Goal: Information Seeking & Learning: Learn about a topic

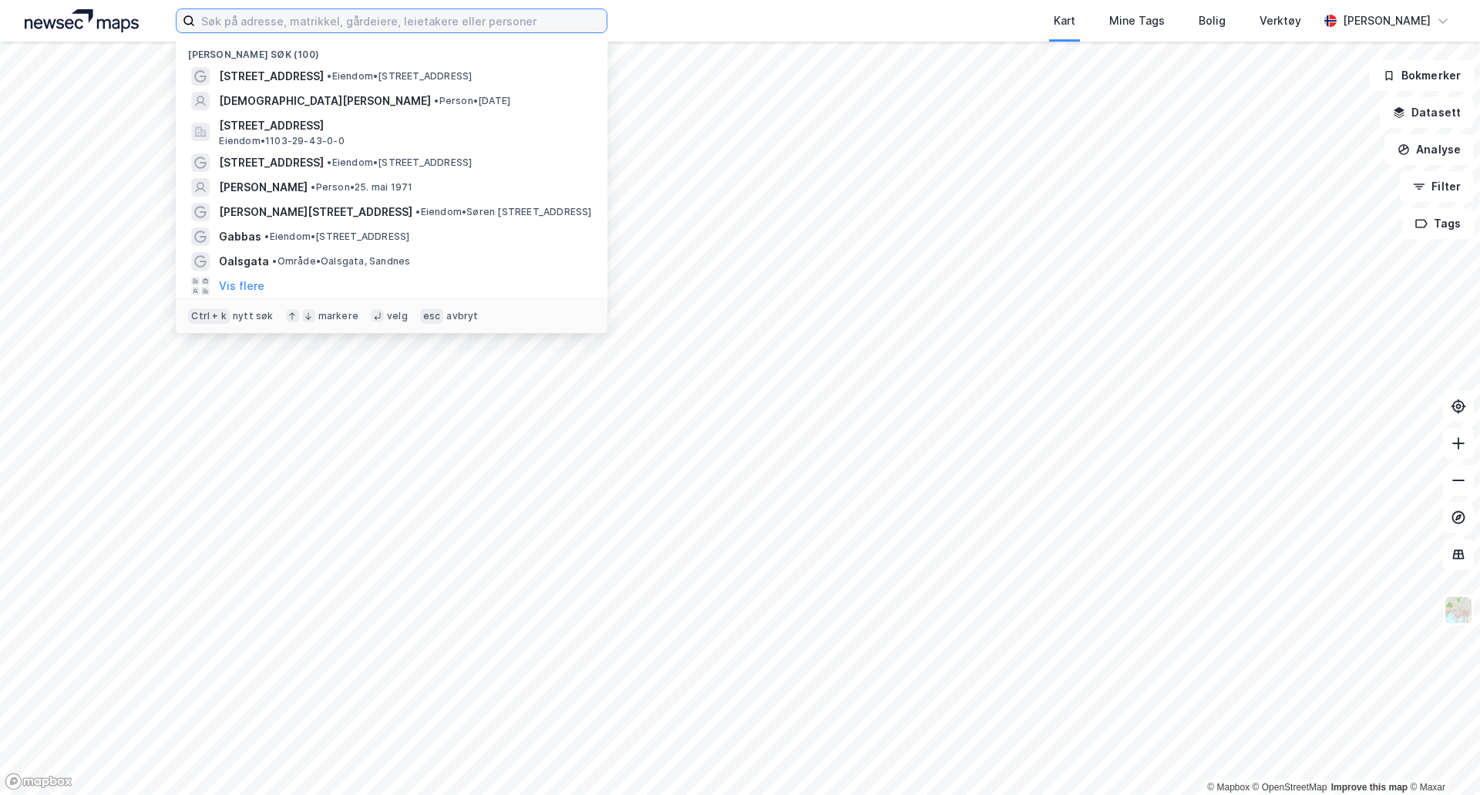
click at [274, 26] on input at bounding box center [401, 20] width 412 height 23
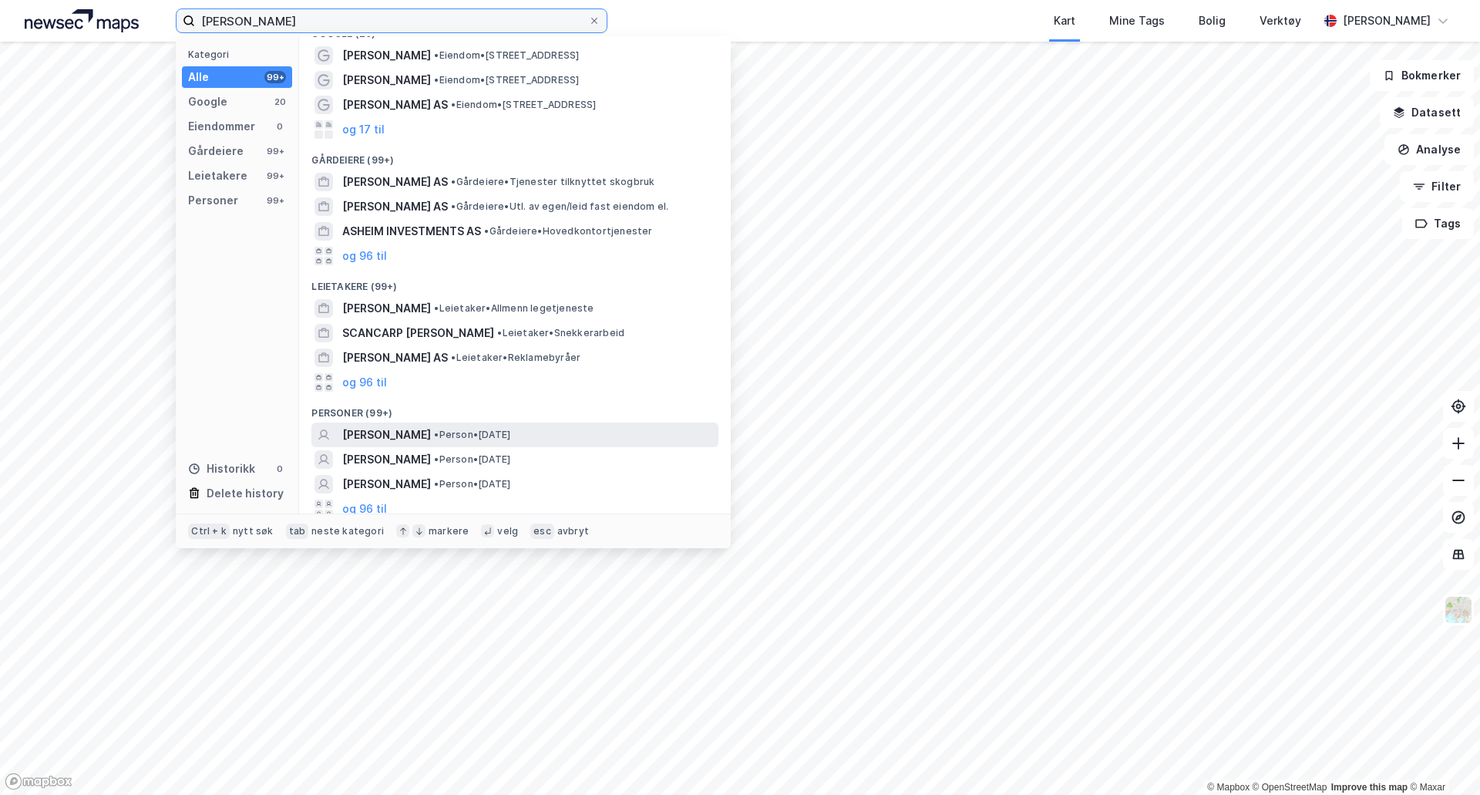
scroll to position [29, 0]
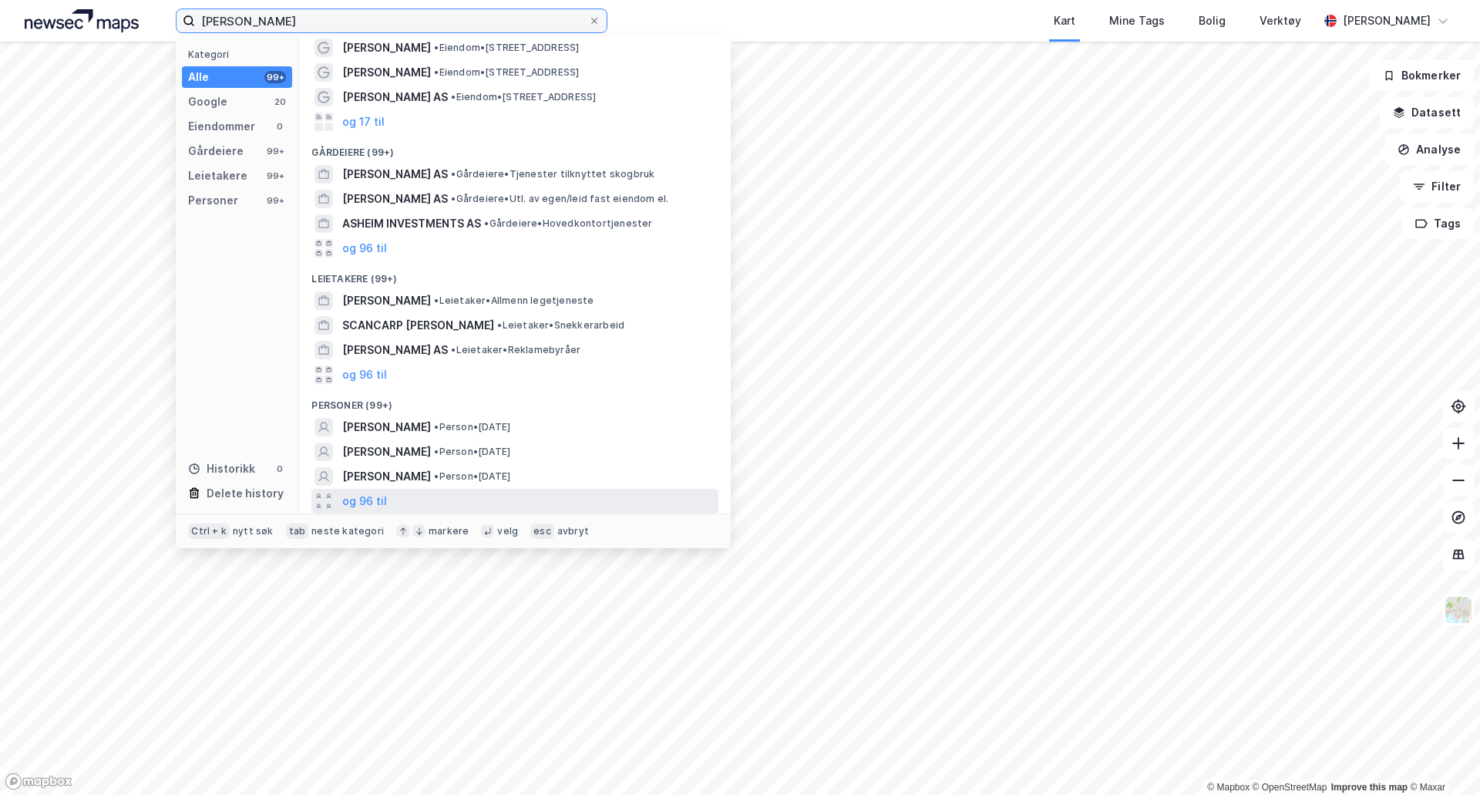
type input "[PERSON_NAME]"
click at [513, 499] on div "og 96 til" at bounding box center [514, 501] width 407 height 25
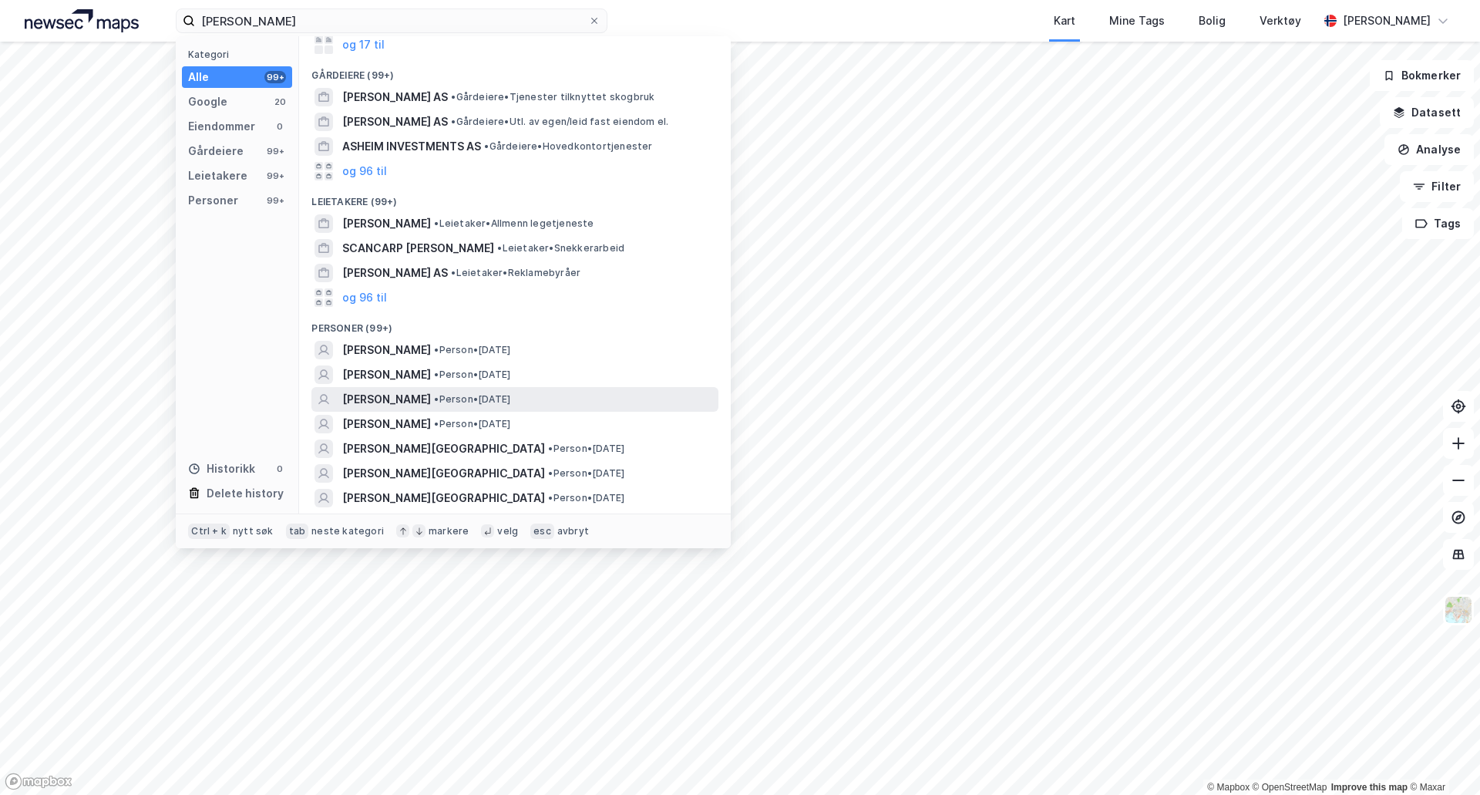
scroll to position [183, 0]
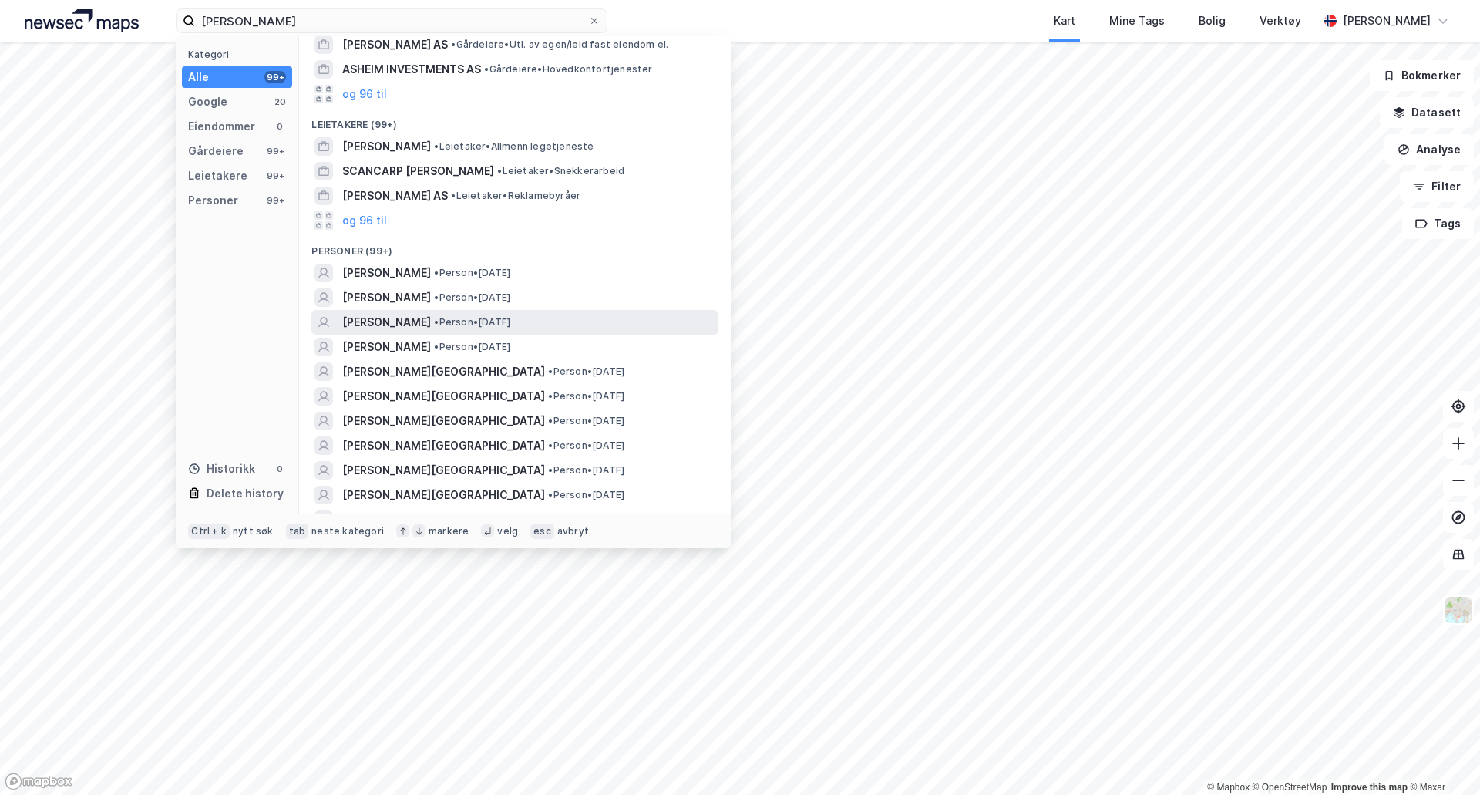
click at [563, 315] on div "[PERSON_NAME] • Person • [DATE]" at bounding box center [528, 322] width 373 height 19
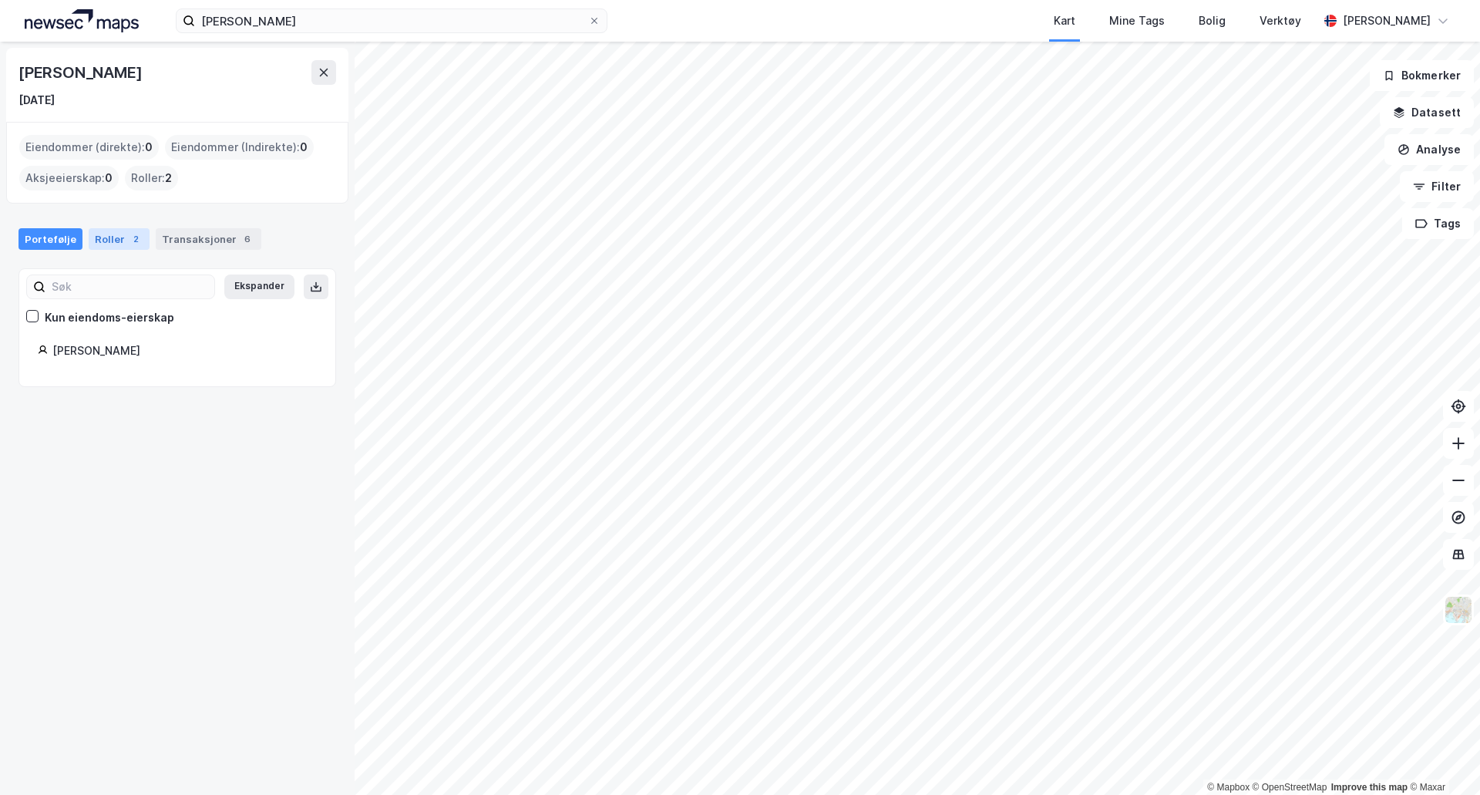
click at [128, 241] on div "2" at bounding box center [135, 238] width 15 height 15
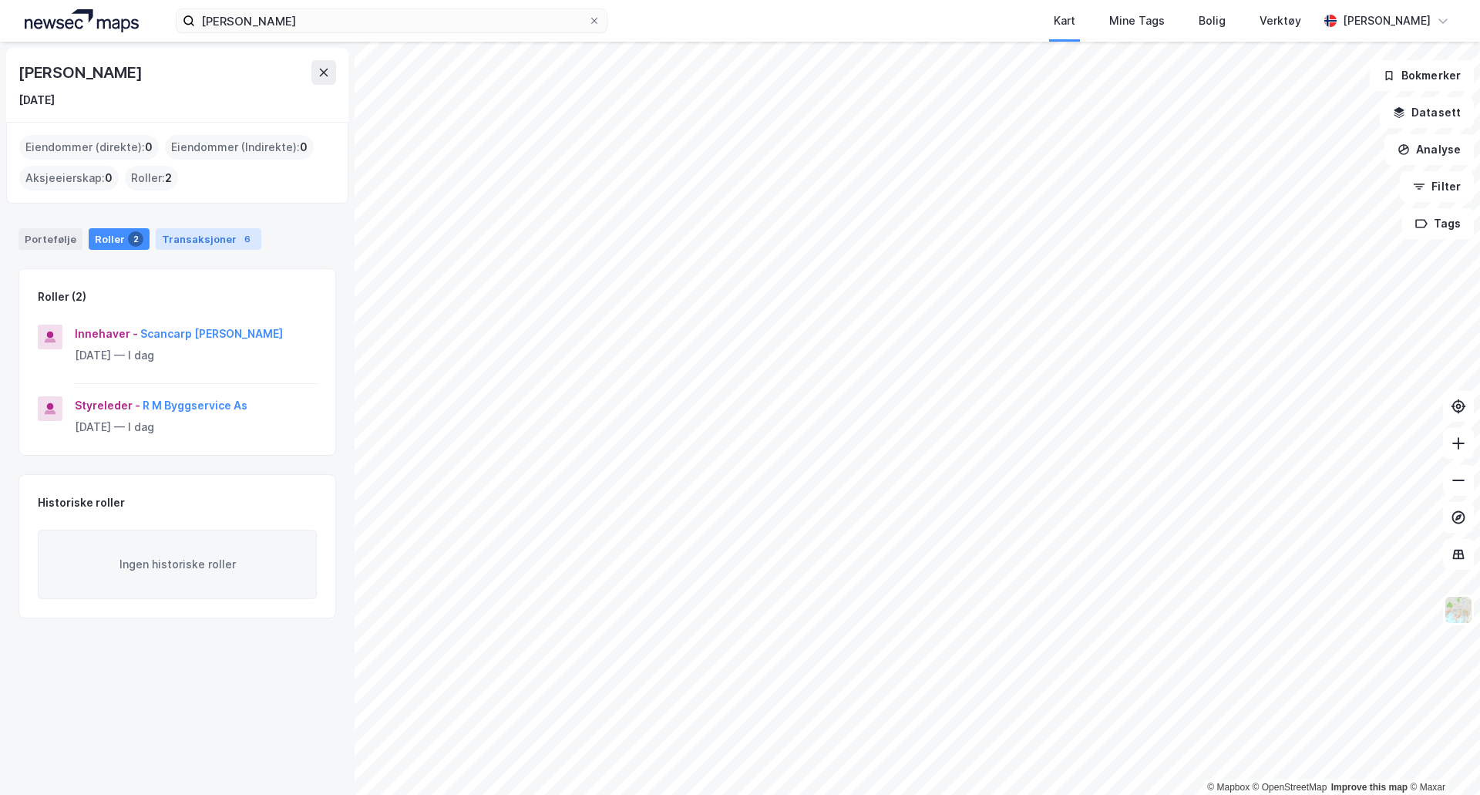
click at [168, 234] on div "Transaksjoner 6" at bounding box center [209, 239] width 106 height 22
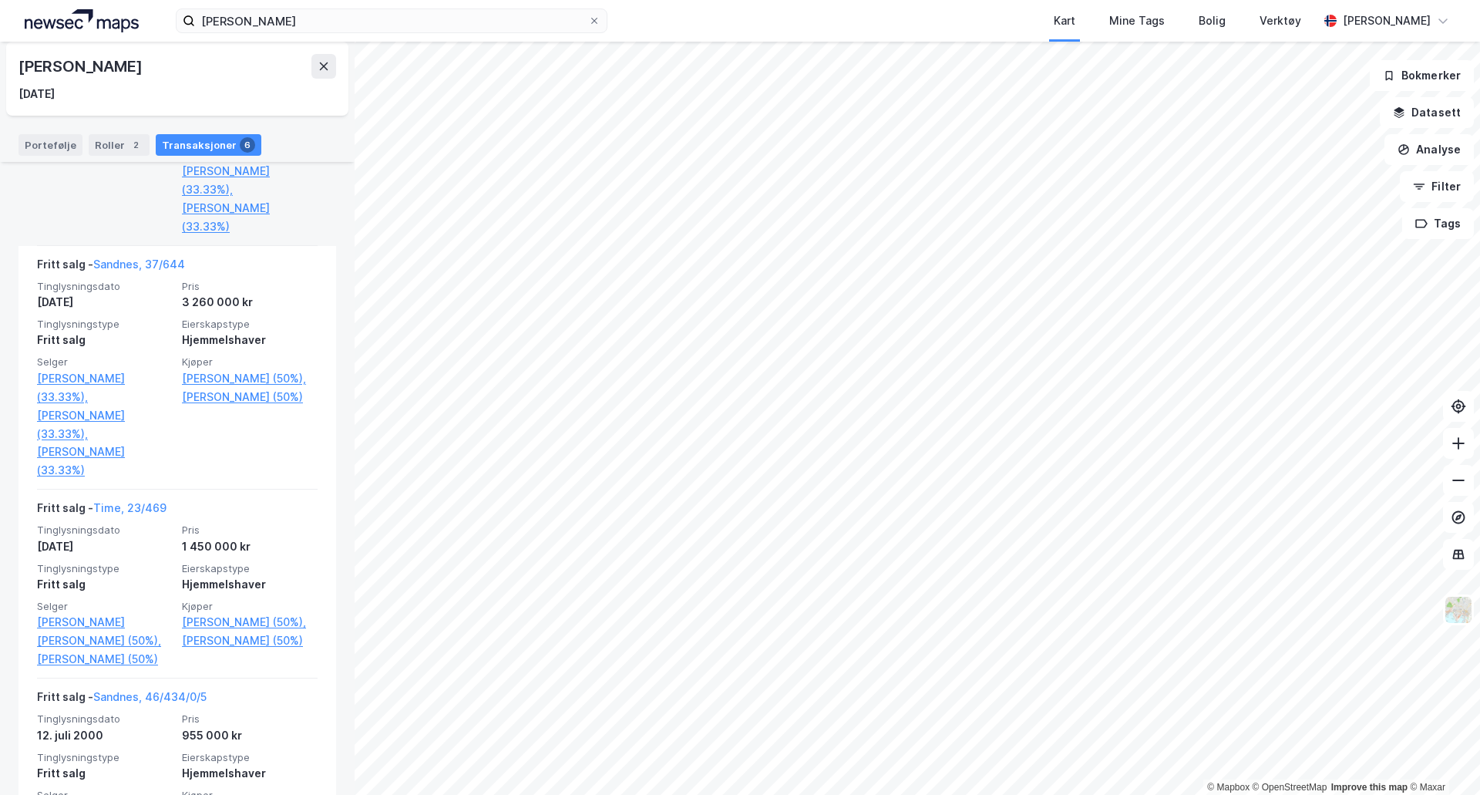
scroll to position [540, 0]
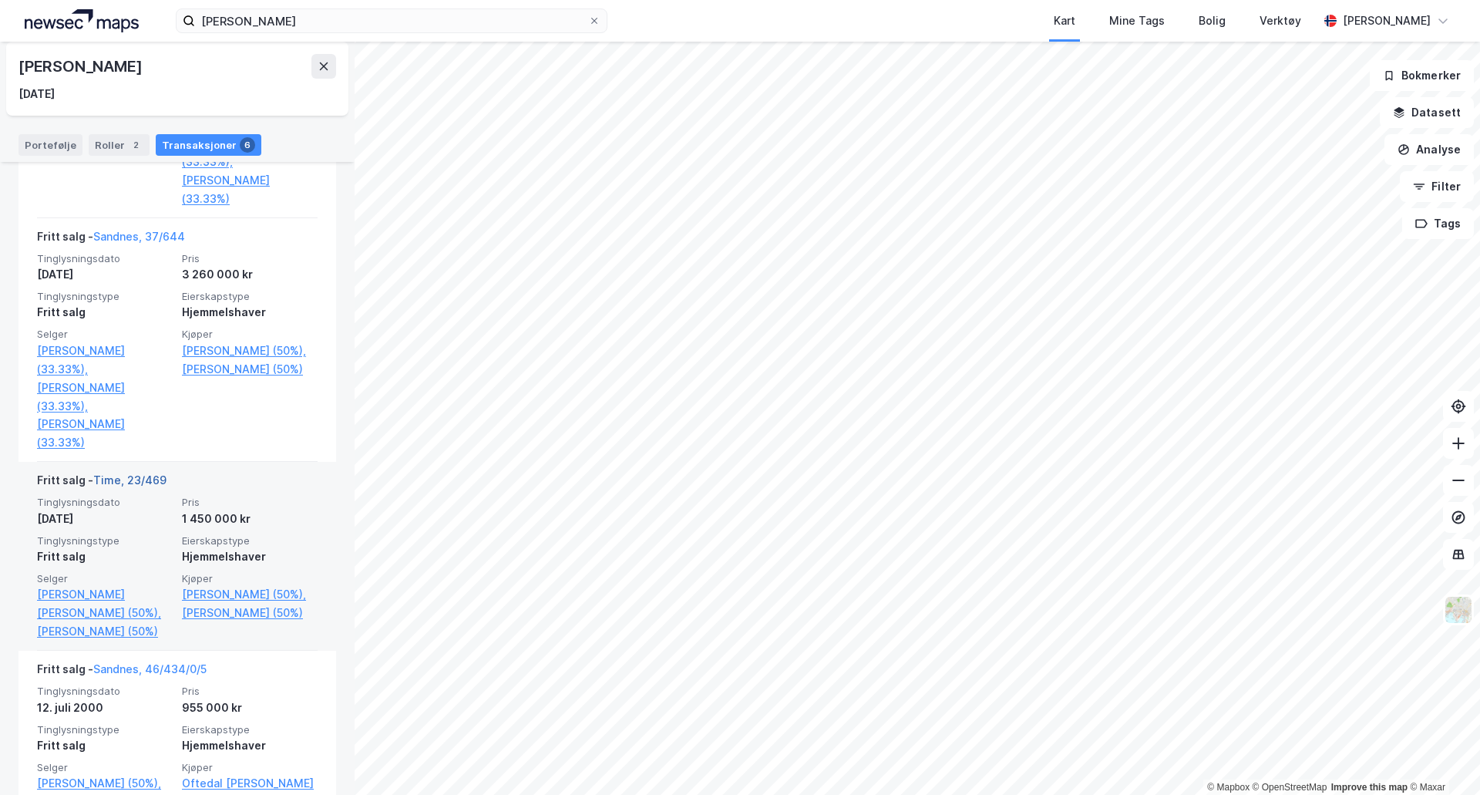
click at [121, 473] on link "Time, 23/469" at bounding box center [129, 479] width 73 height 13
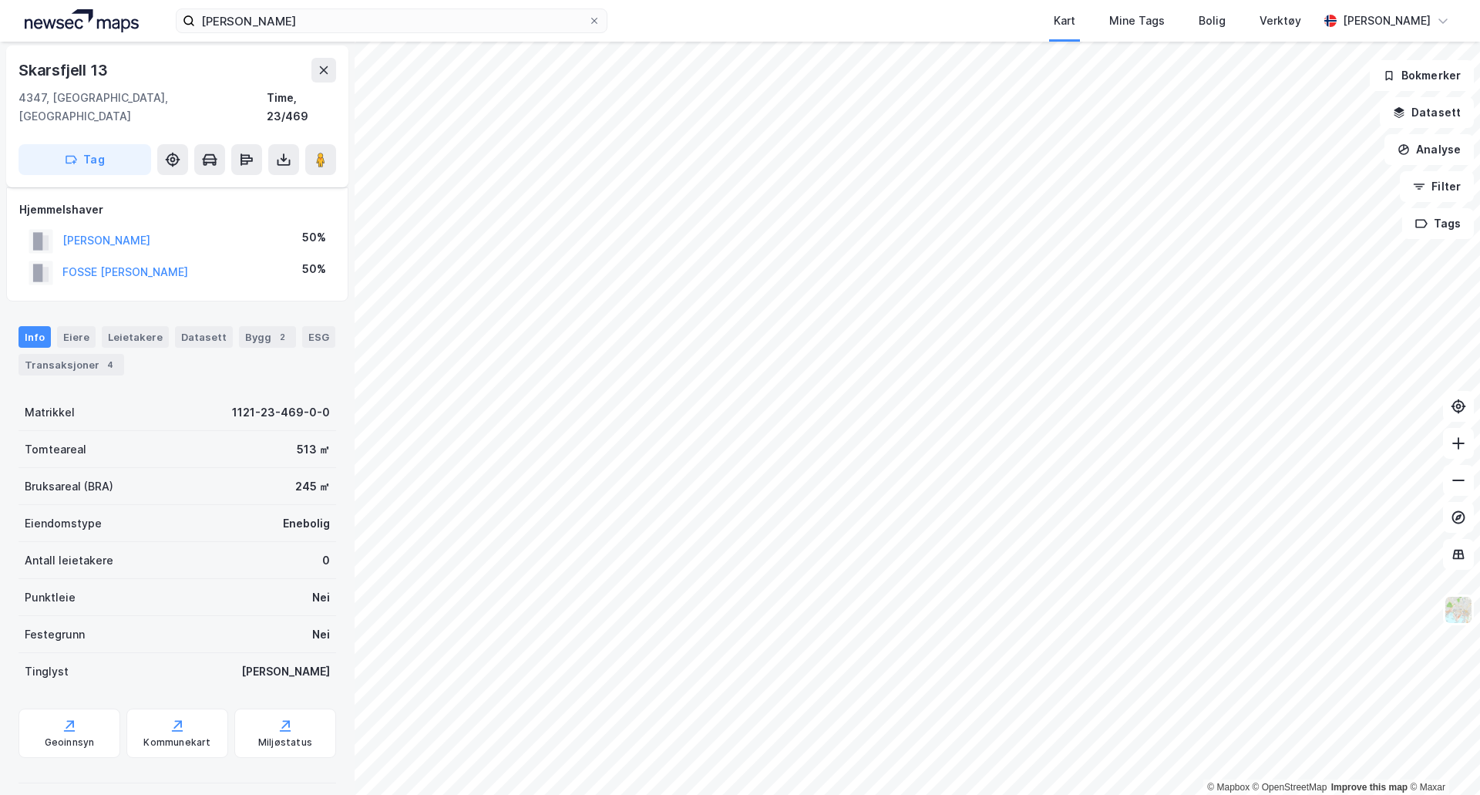
scroll to position [77, 0]
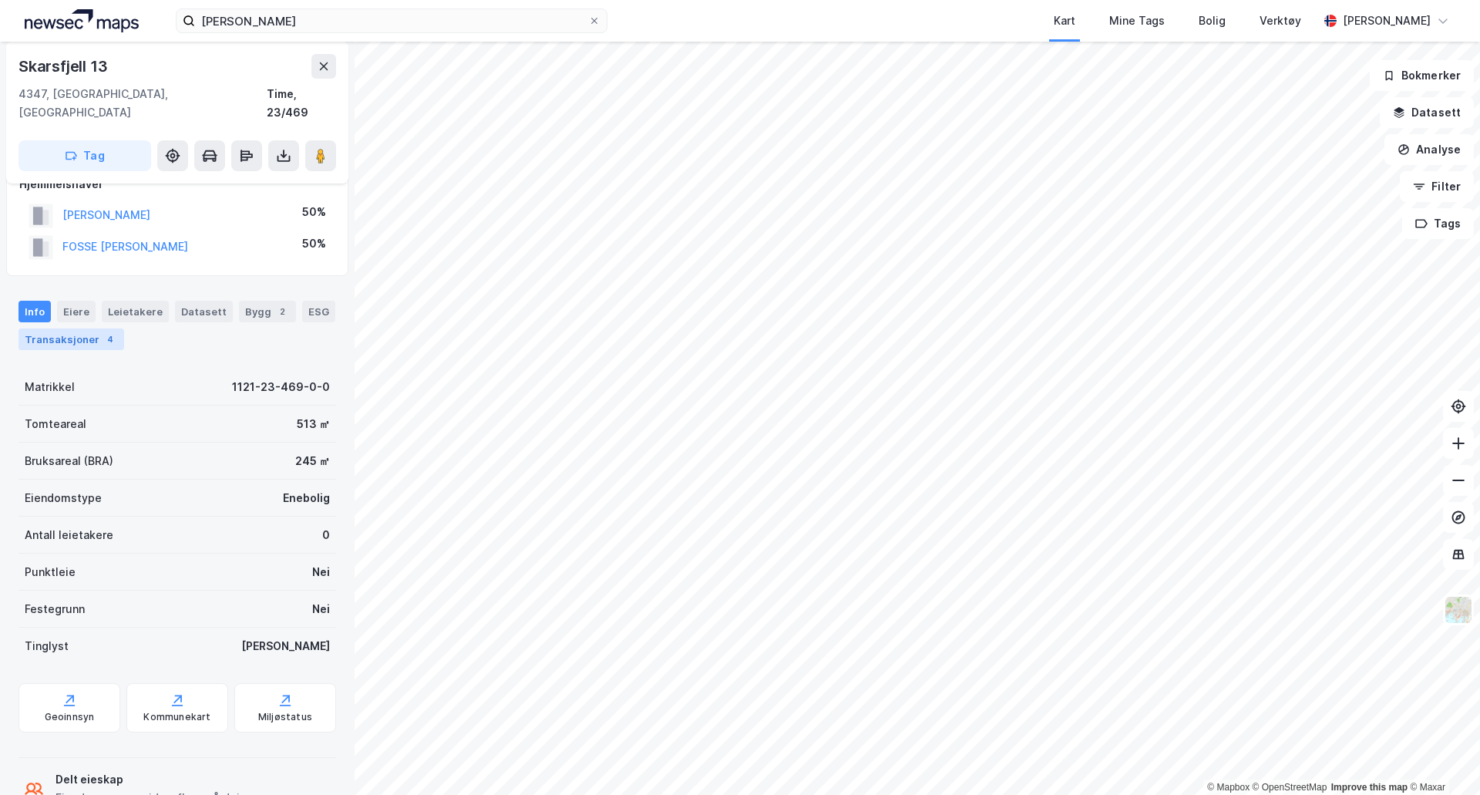
click at [79, 328] on div "Transaksjoner 4" at bounding box center [72, 339] width 106 height 22
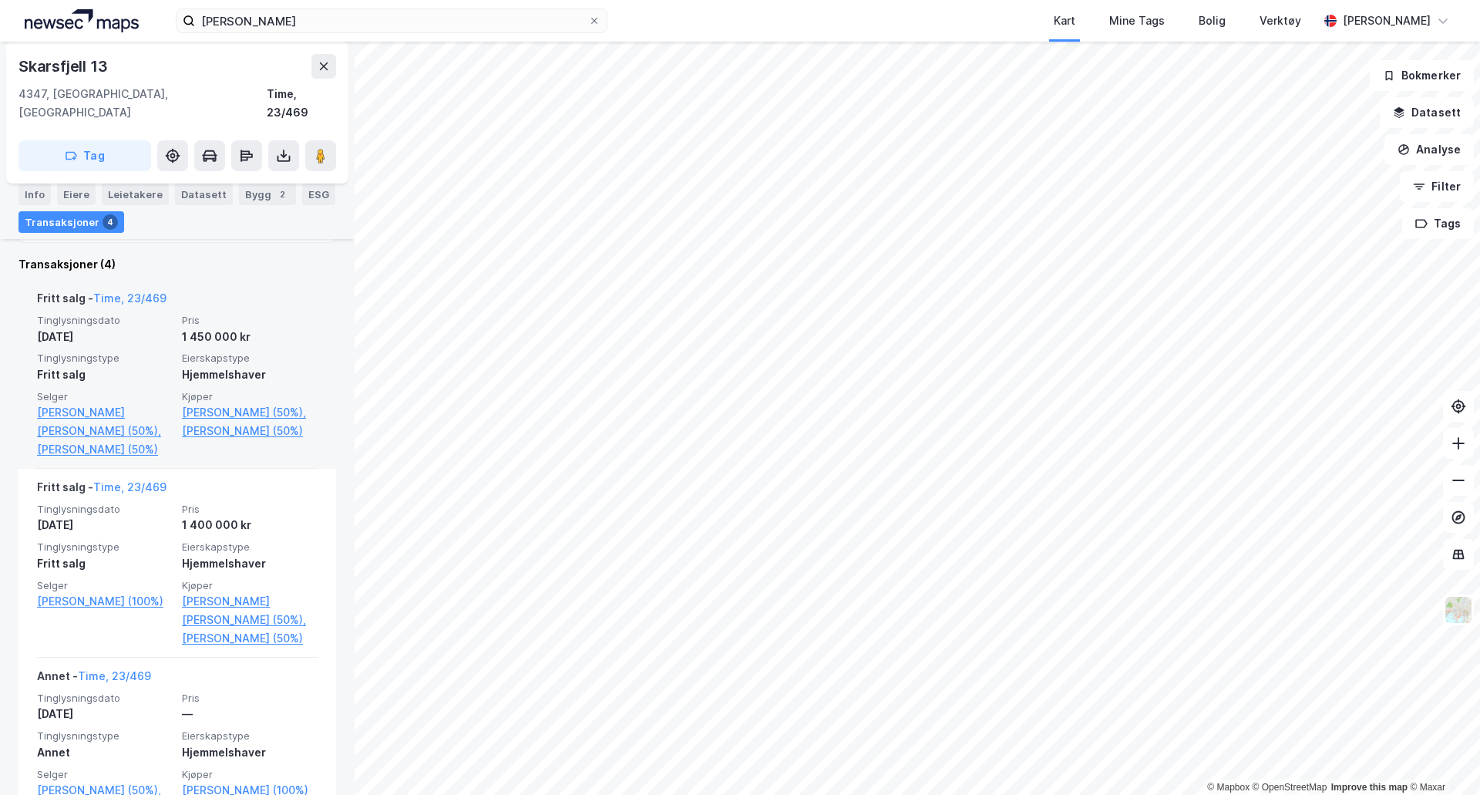
scroll to position [463, 0]
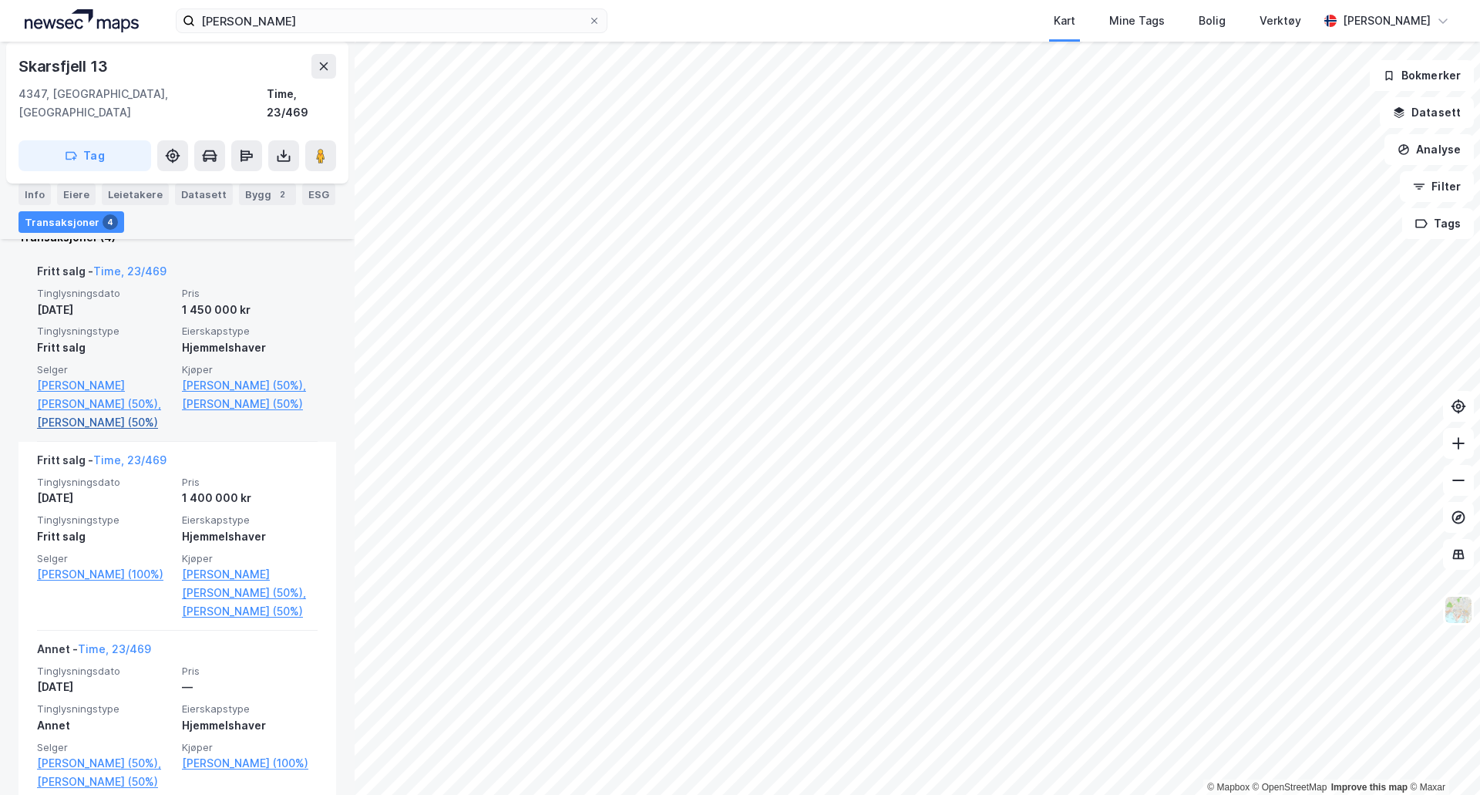
click at [116, 413] on link "[PERSON_NAME] (50%)" at bounding box center [105, 422] width 136 height 19
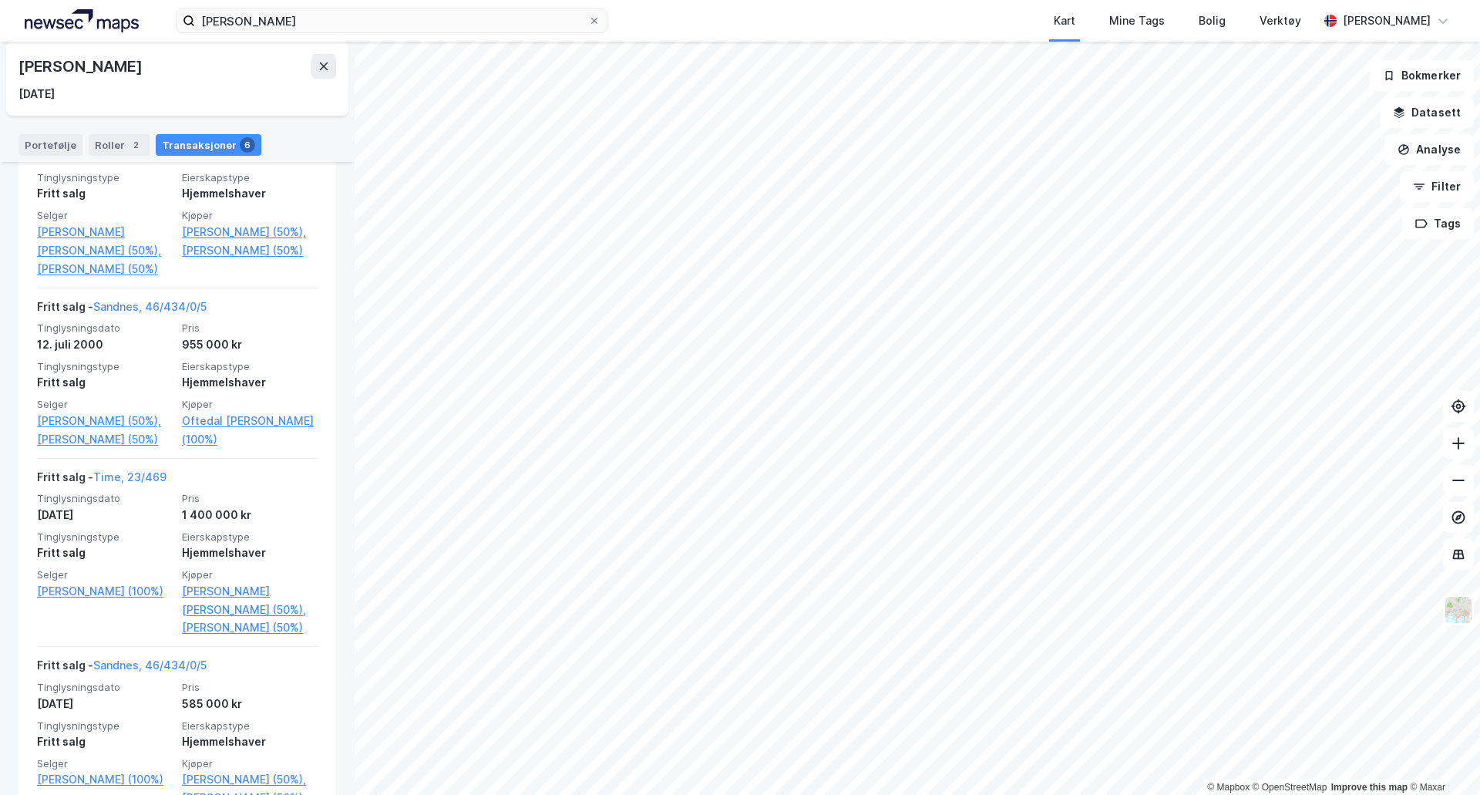
scroll to position [870, 0]
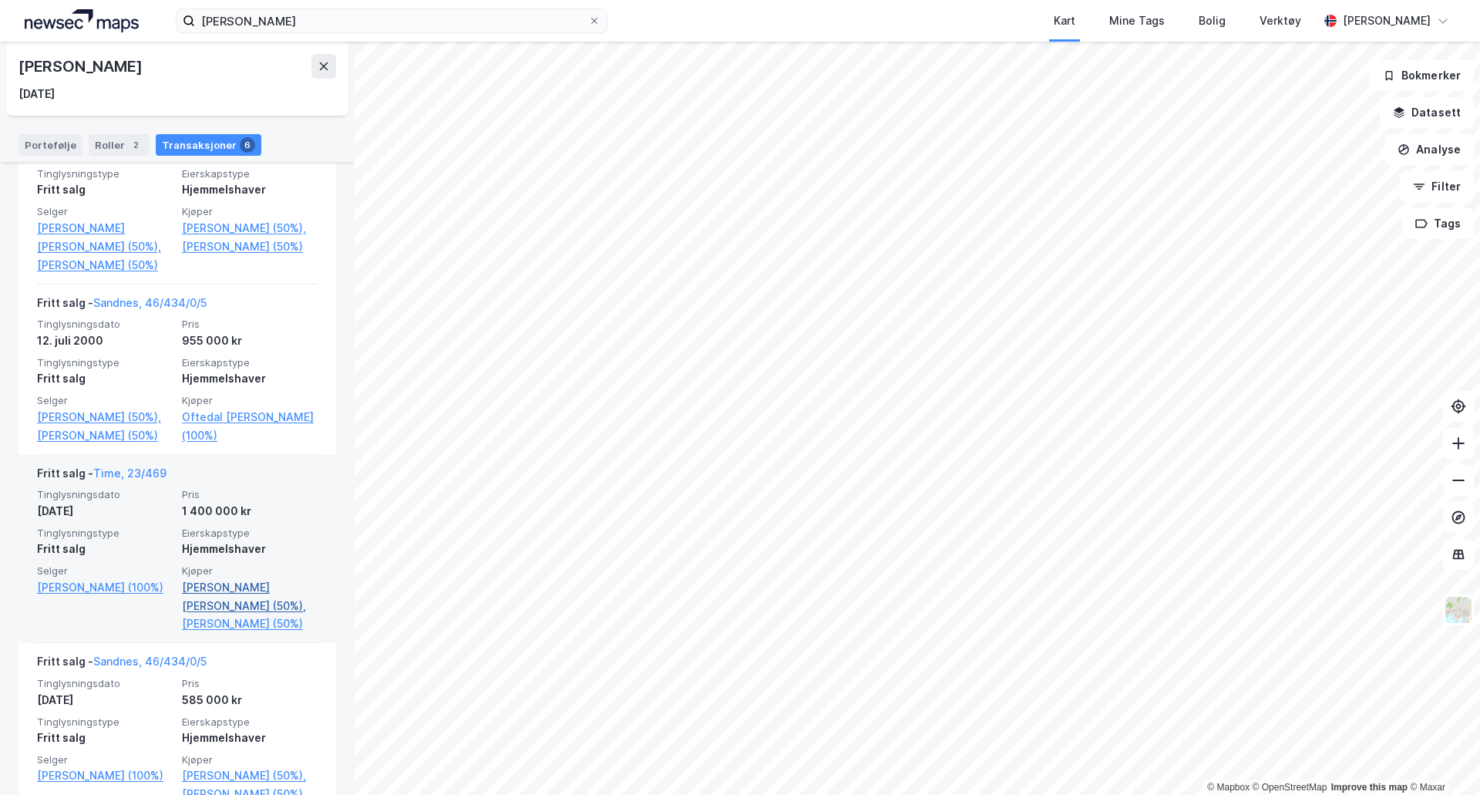
click at [217, 578] on link "[PERSON_NAME] [PERSON_NAME] (50%)," at bounding box center [250, 596] width 136 height 37
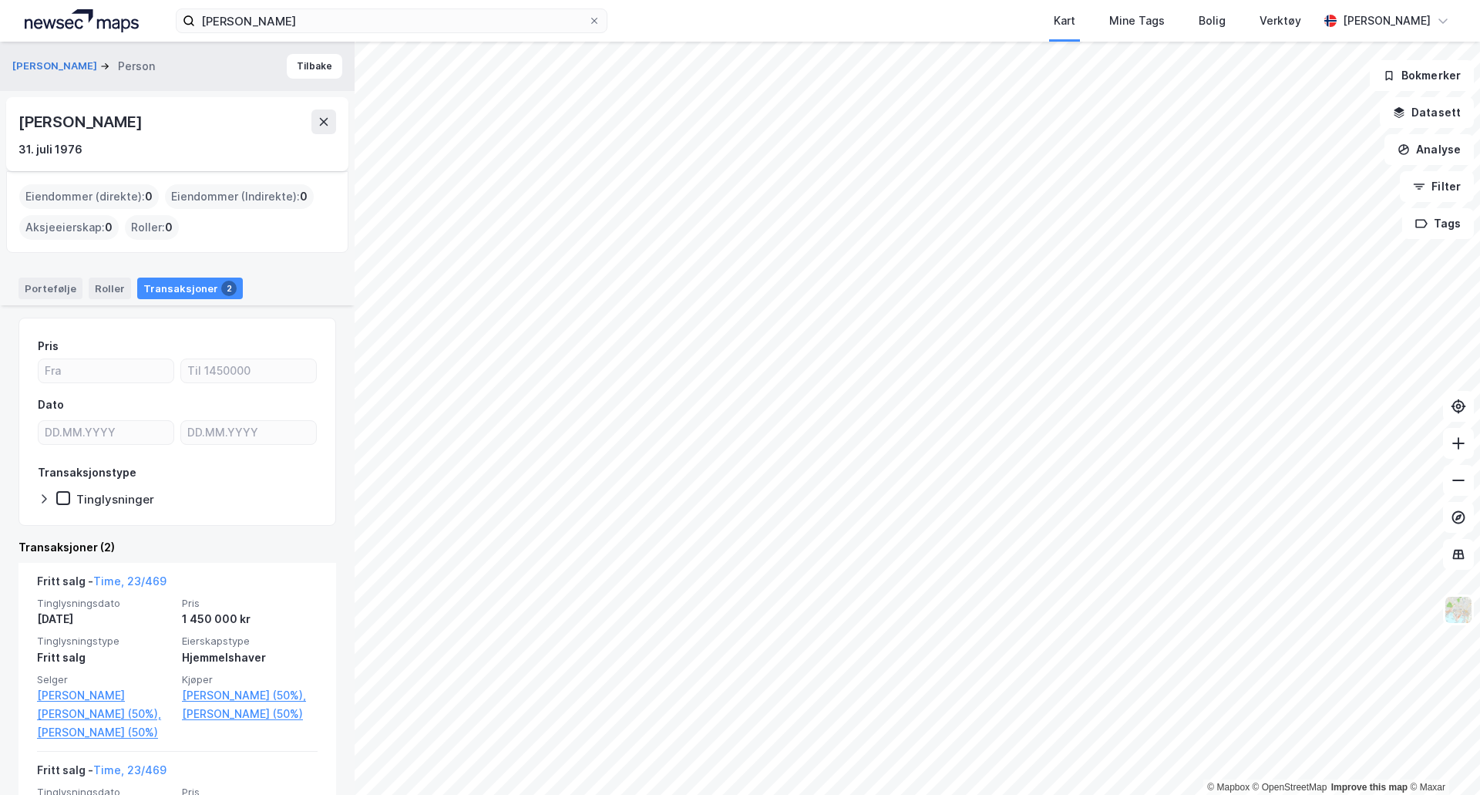
drag, startPoint x: 15, startPoint y: 122, endPoint x: 190, endPoint y: 126, distance: 174.3
click at [190, 126] on div "[PERSON_NAME] [DATE]" at bounding box center [177, 134] width 342 height 74
copy div "[PERSON_NAME]"
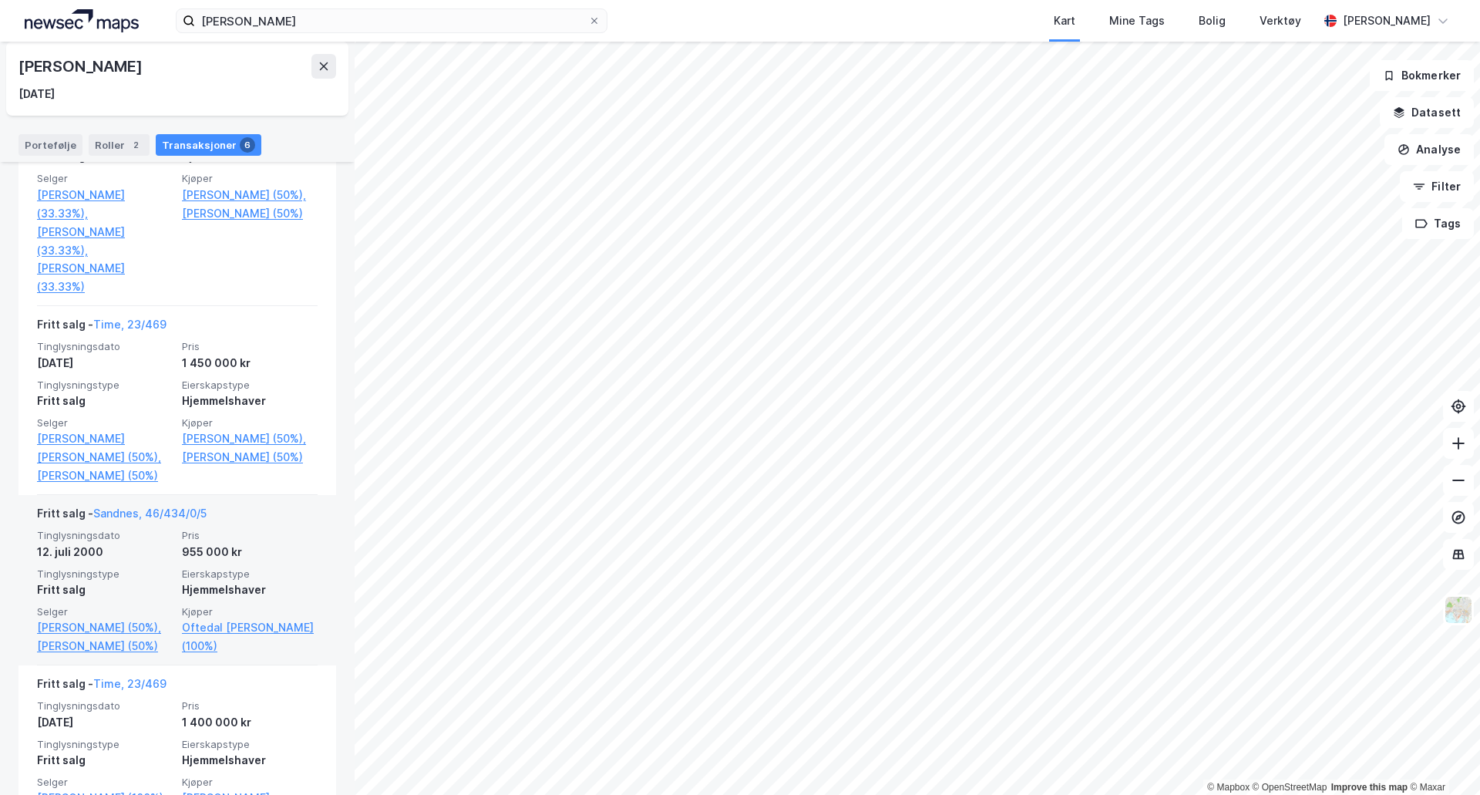
scroll to position [870, 0]
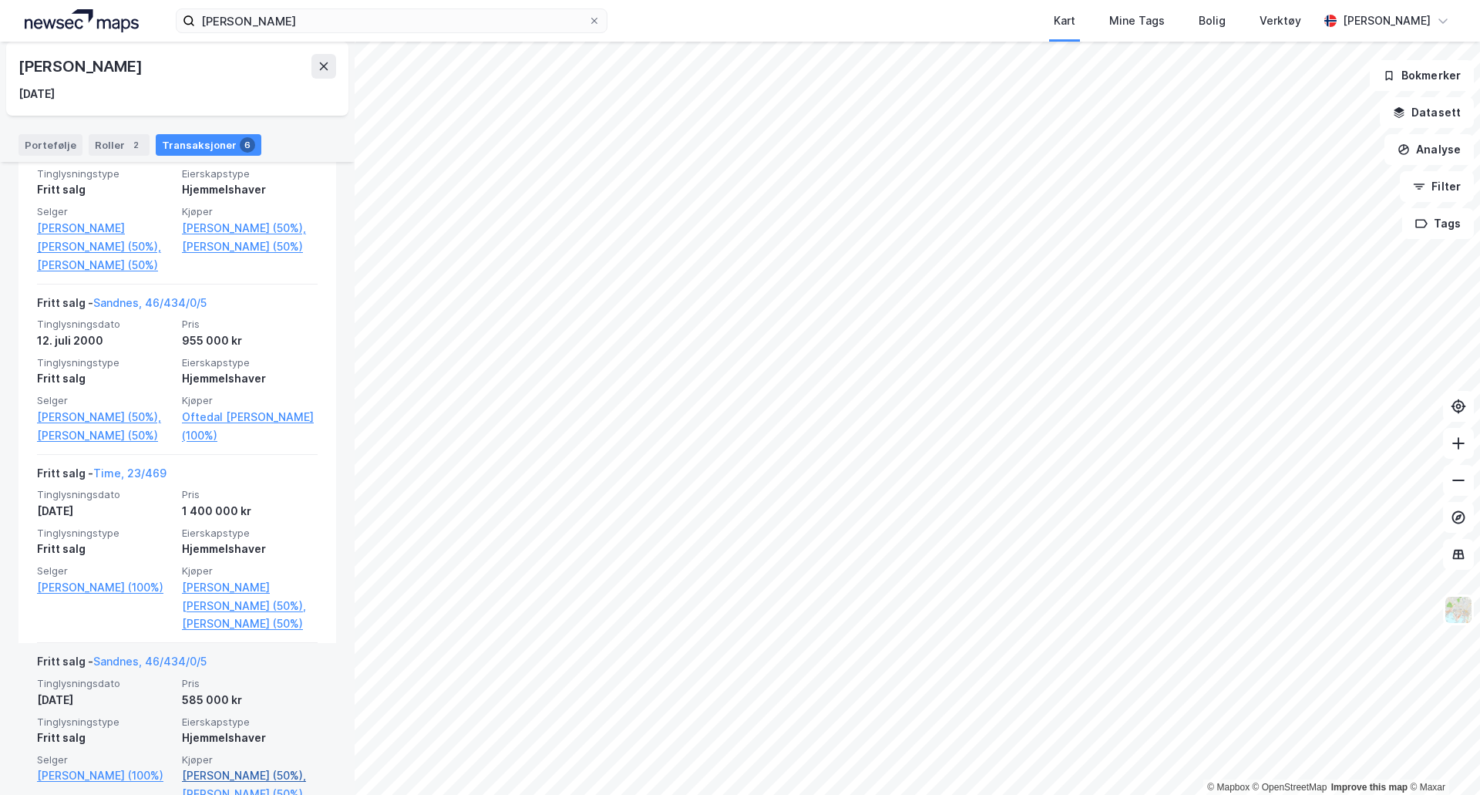
click at [223, 766] on link "[PERSON_NAME] (50%)," at bounding box center [250, 775] width 136 height 19
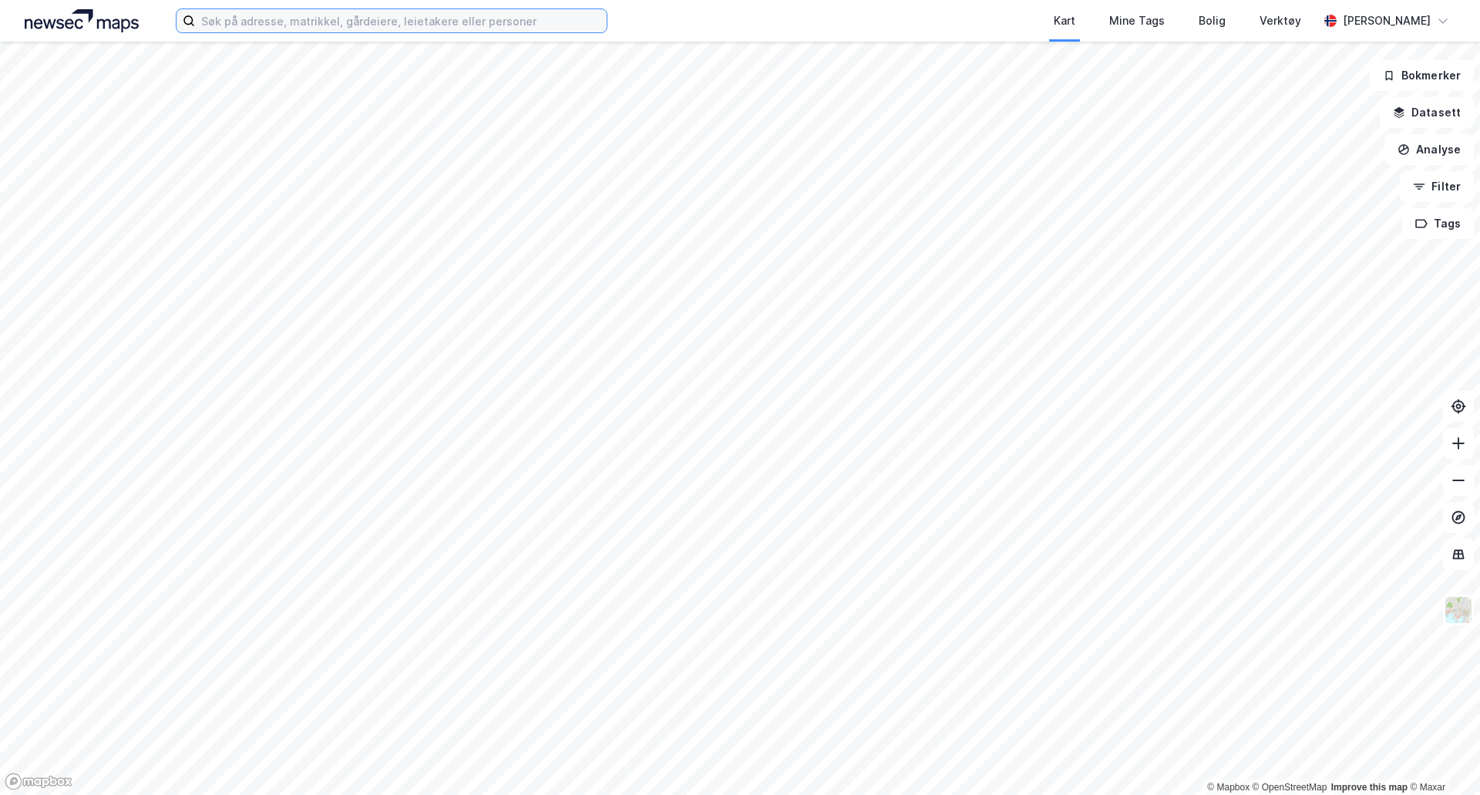
click at [306, 19] on input at bounding box center [401, 20] width 412 height 23
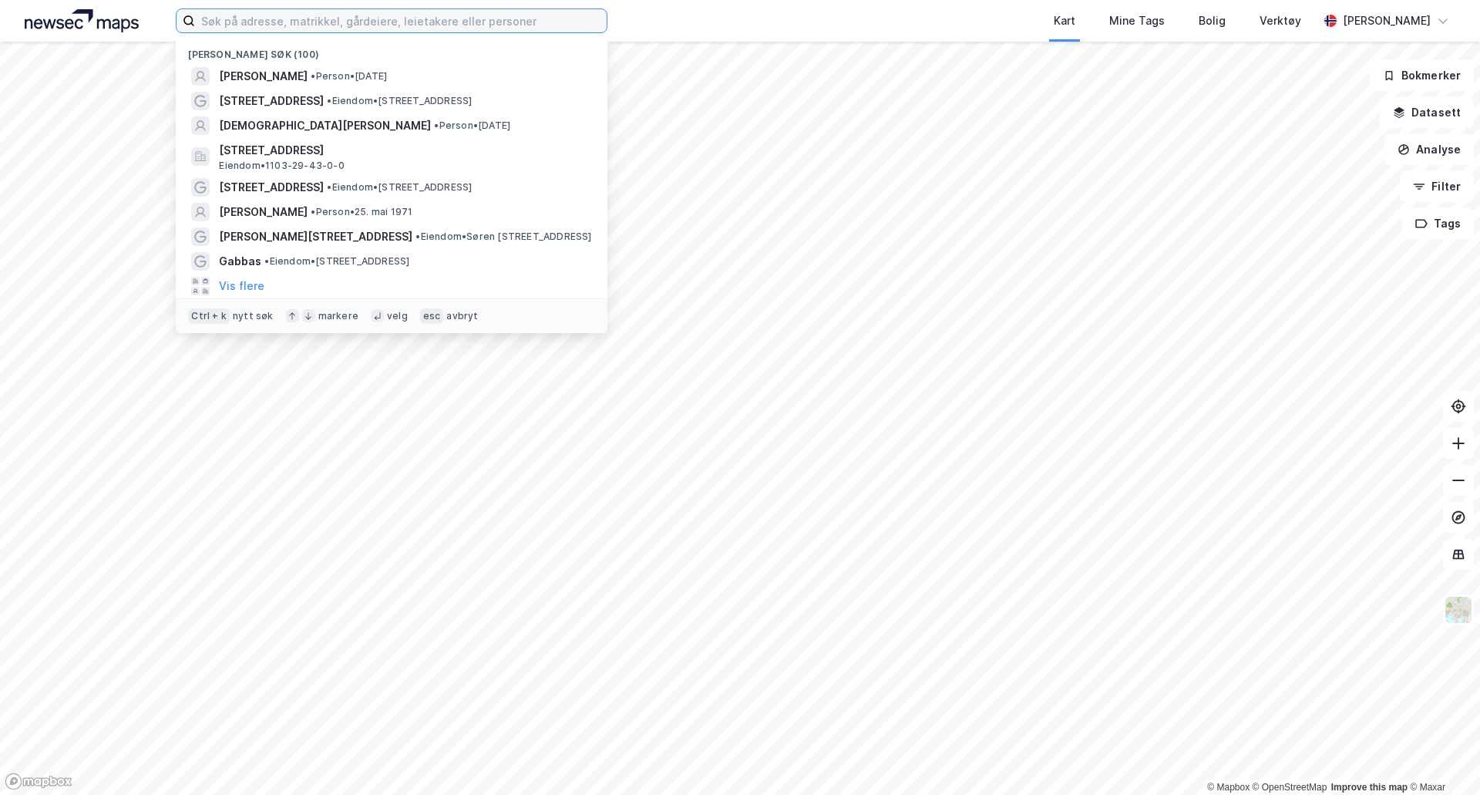
paste input "Mercedes Madelen Asheim"
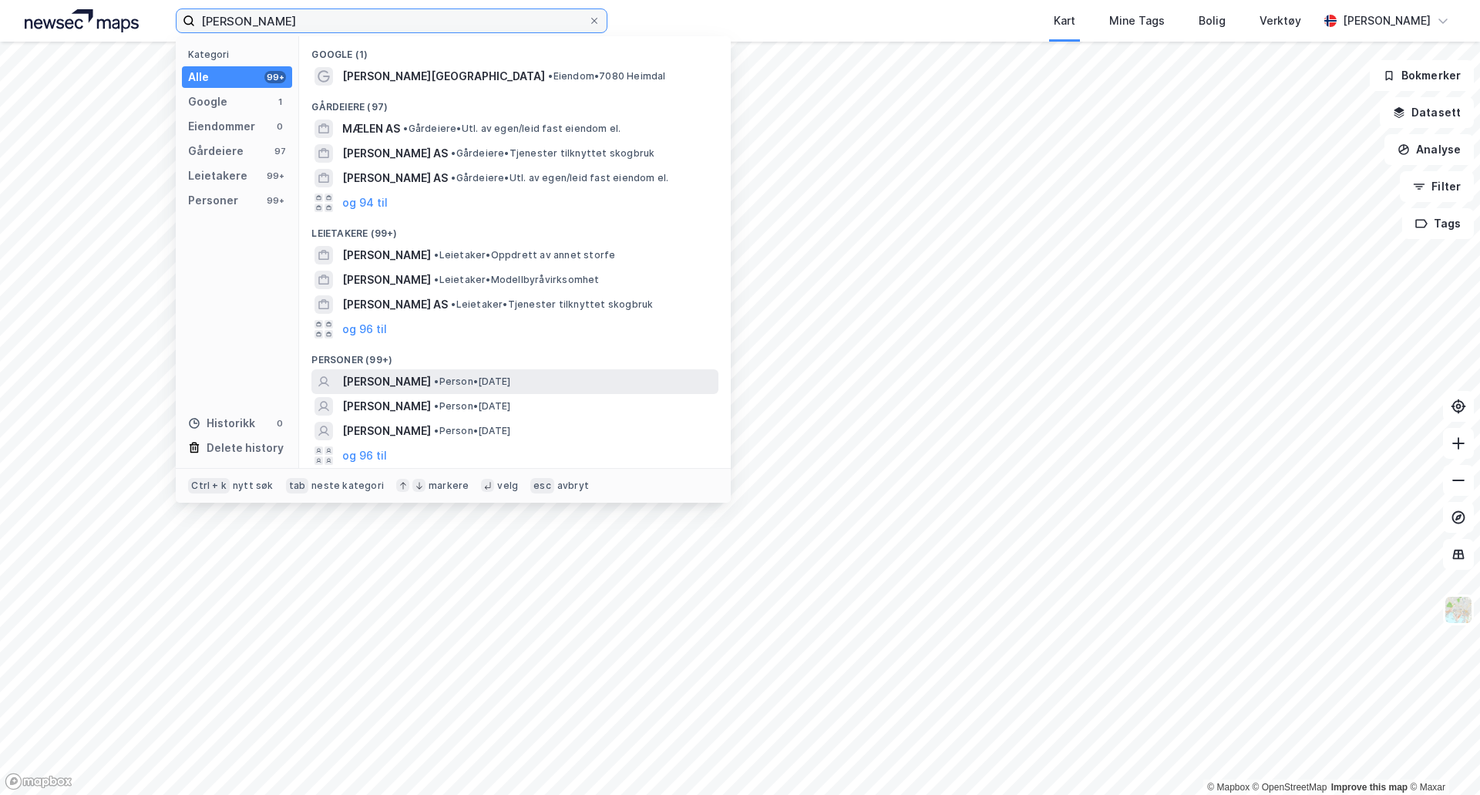
type input "Mercedes Madelen Asheim"
click at [510, 375] on span "• Person • 26. mars 2002" at bounding box center [472, 381] width 76 height 12
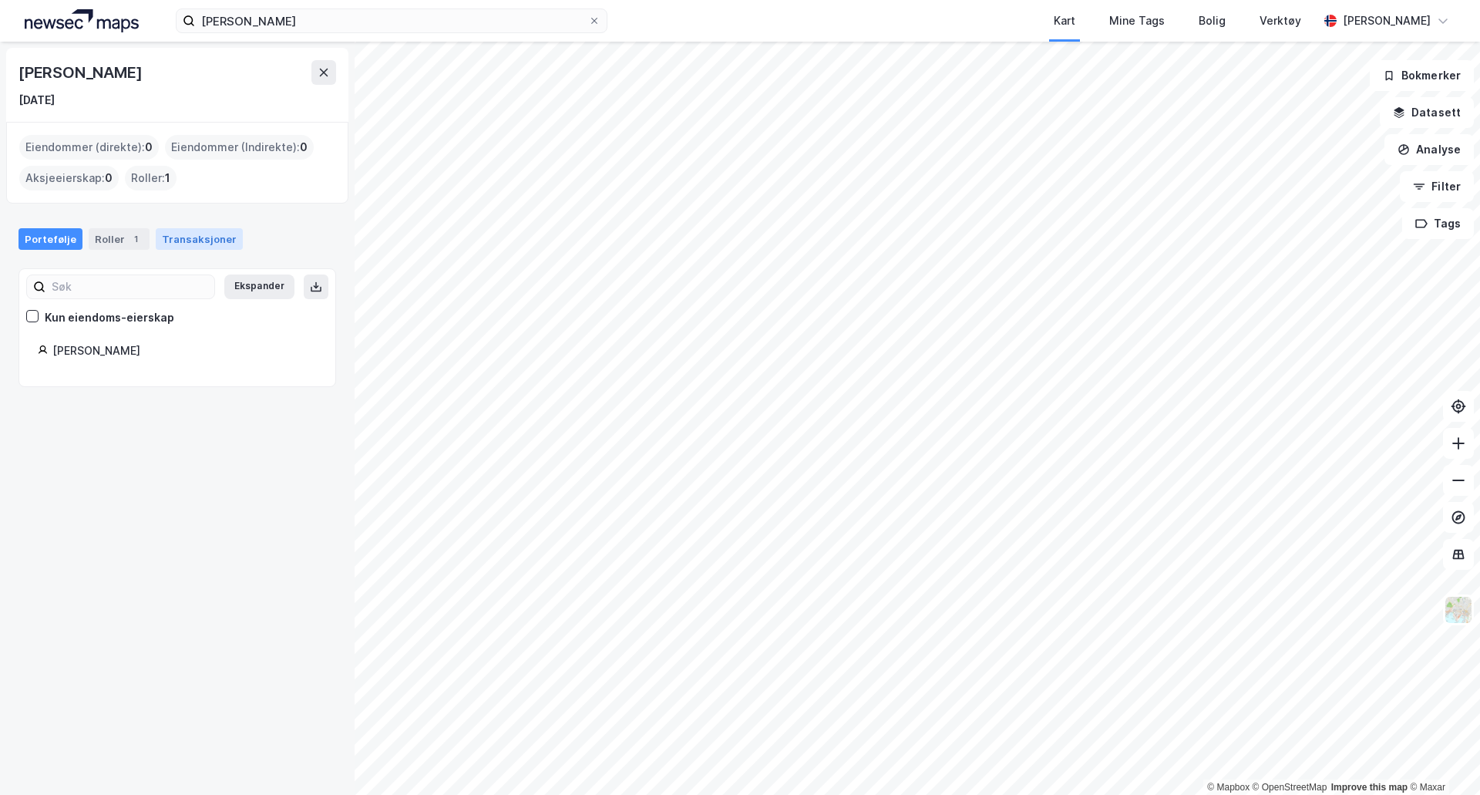
click at [172, 240] on div "Transaksjoner" at bounding box center [199, 239] width 87 height 22
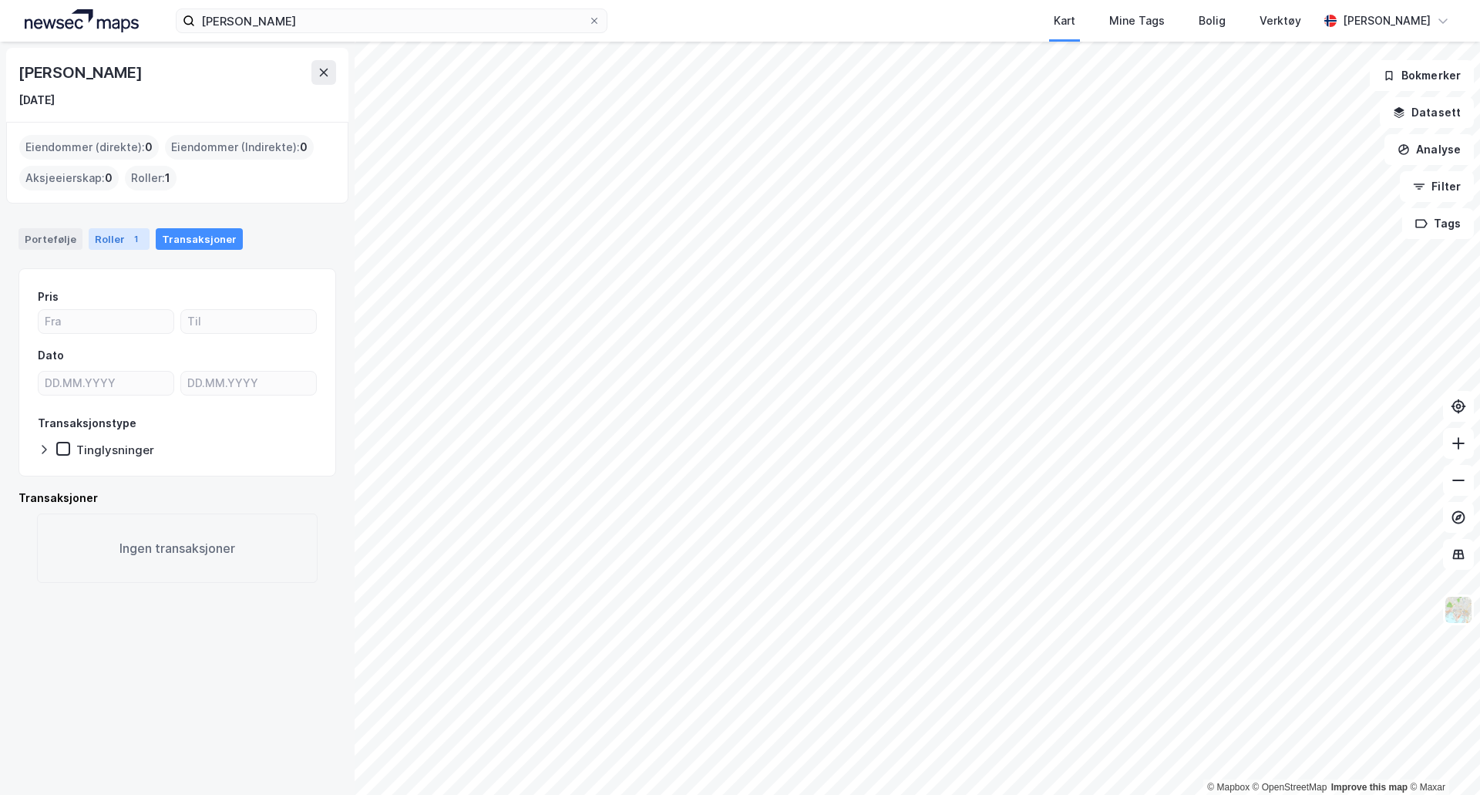
click at [90, 238] on div "Roller 1" at bounding box center [119, 239] width 61 height 22
